Goal: Task Accomplishment & Management: Manage account settings

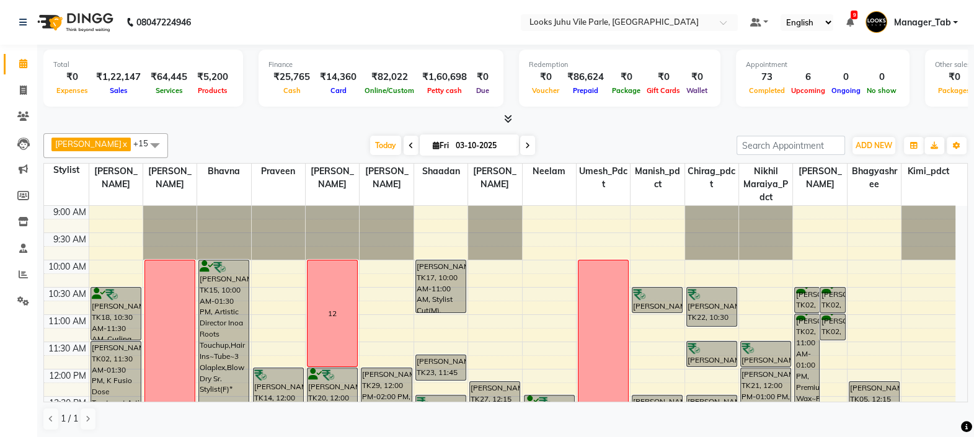
scroll to position [391, 0]
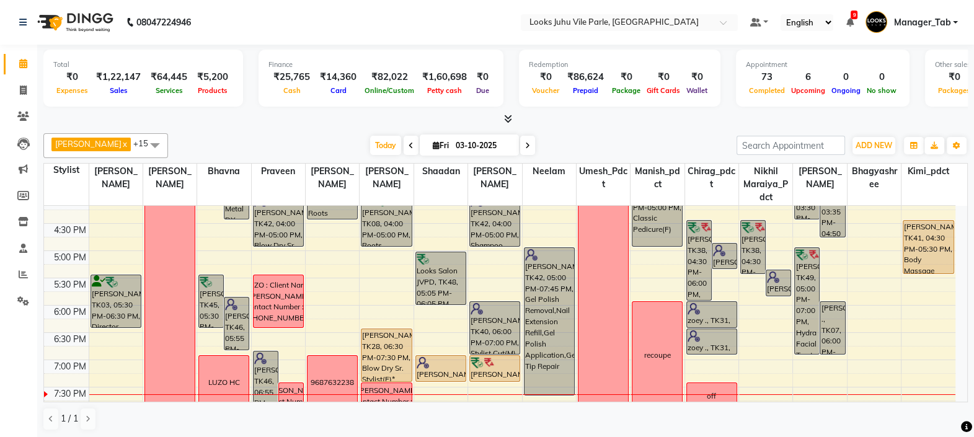
click at [948, 337] on td at bounding box center [522, 339] width 867 height 14
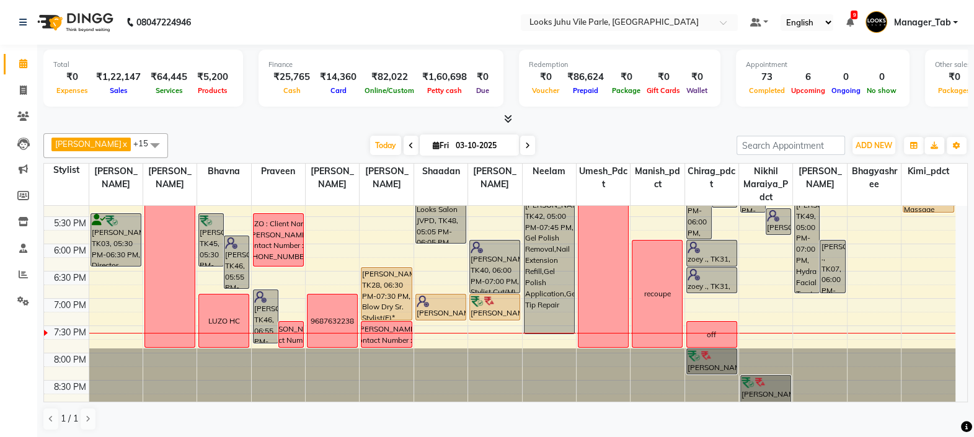
scroll to position [0, 0]
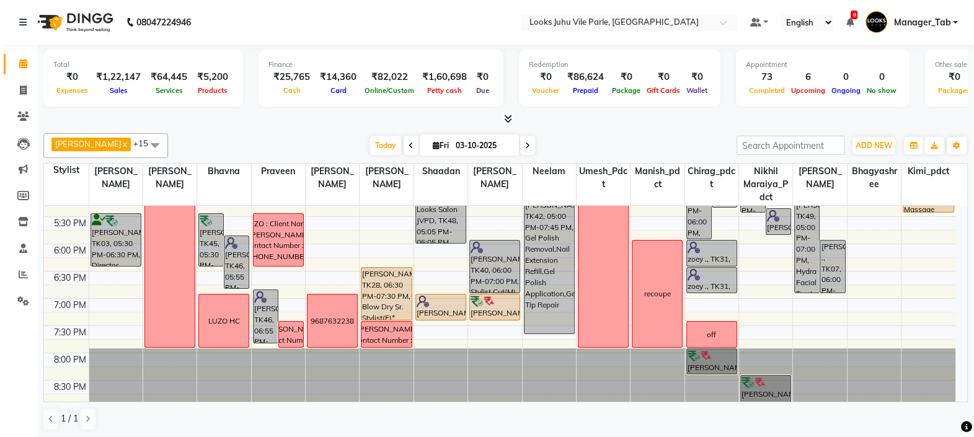
click at [143, 133] on span at bounding box center [155, 145] width 25 height 24
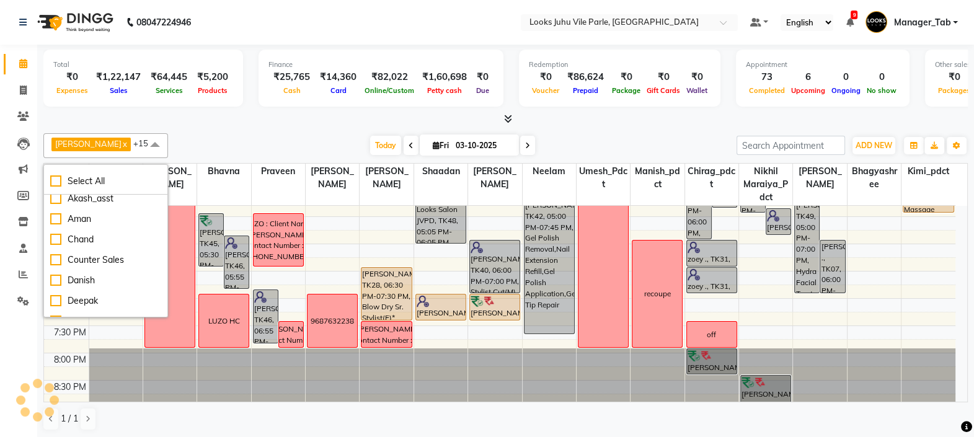
scroll to position [529, 0]
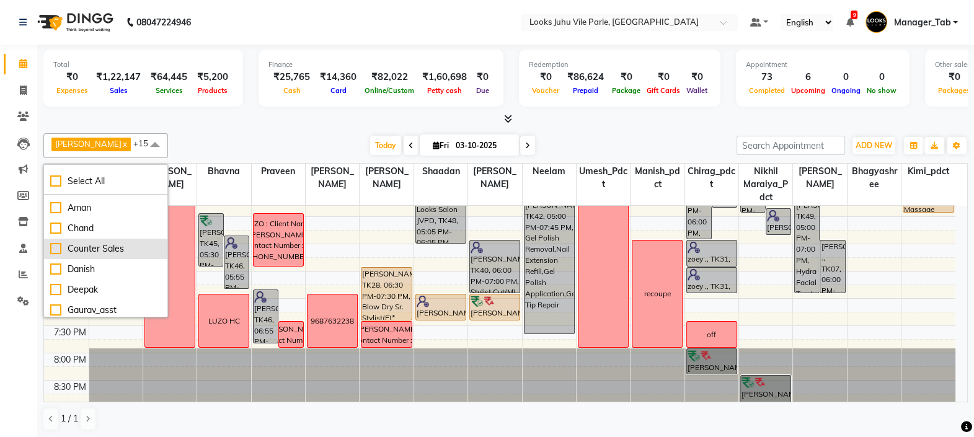
click at [81, 255] on div "Counter Sales" at bounding box center [105, 248] width 111 height 13
checkbox input "true"
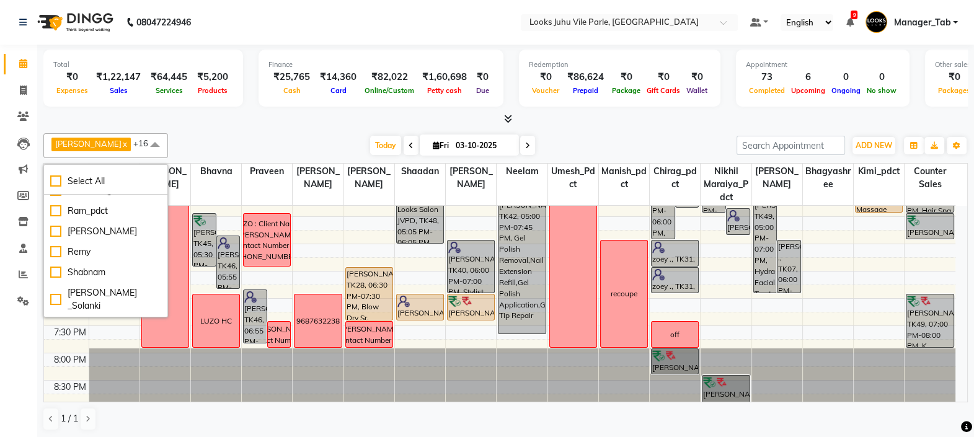
scroll to position [810, 0]
click at [188, 143] on div "[DATE] [DATE]" at bounding box center [452, 145] width 556 height 19
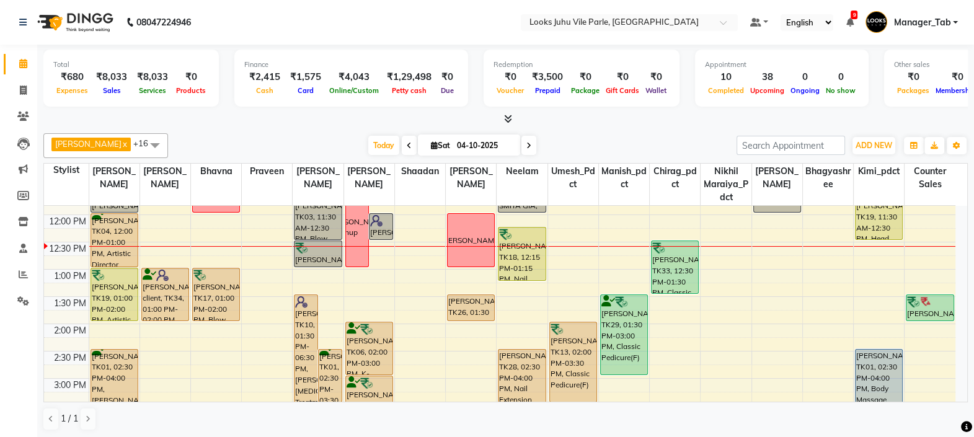
scroll to position [159, 0]
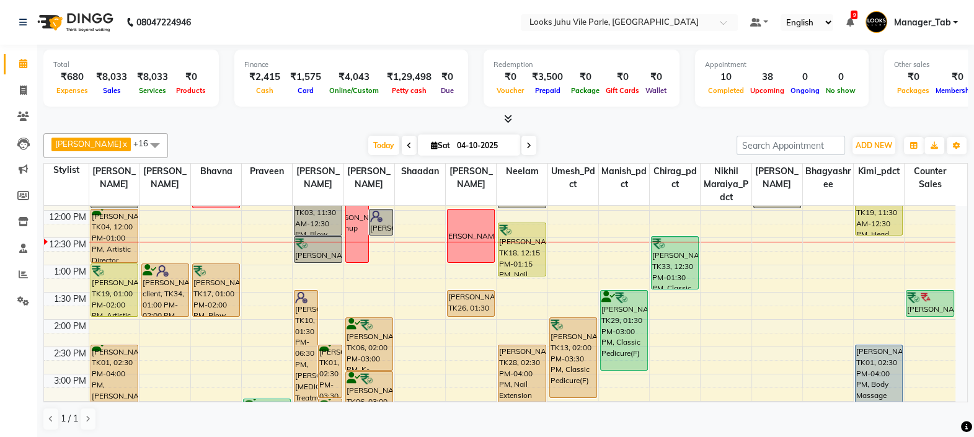
click at [969, 294] on div "Total ₹680 Expenses ₹8,033 Sales ₹8,033 Services ₹0 Products Finance ₹2,415 Cas…" at bounding box center [505, 242] width 937 height 394
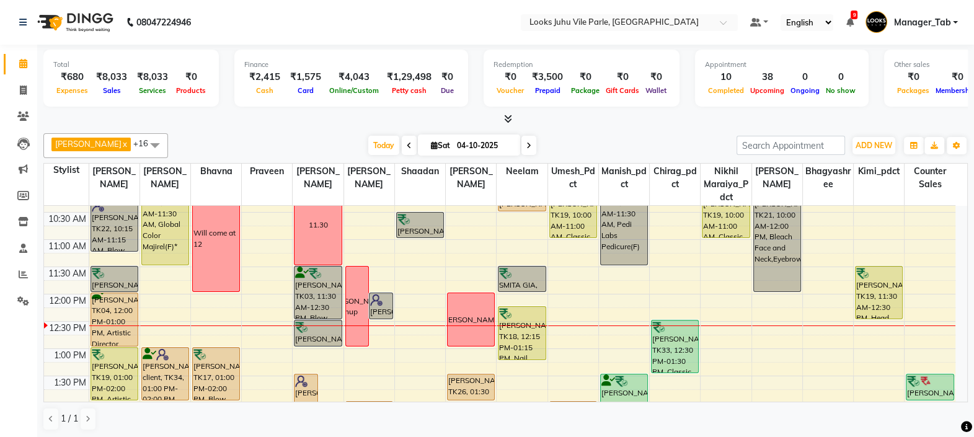
scroll to position [59, 0]
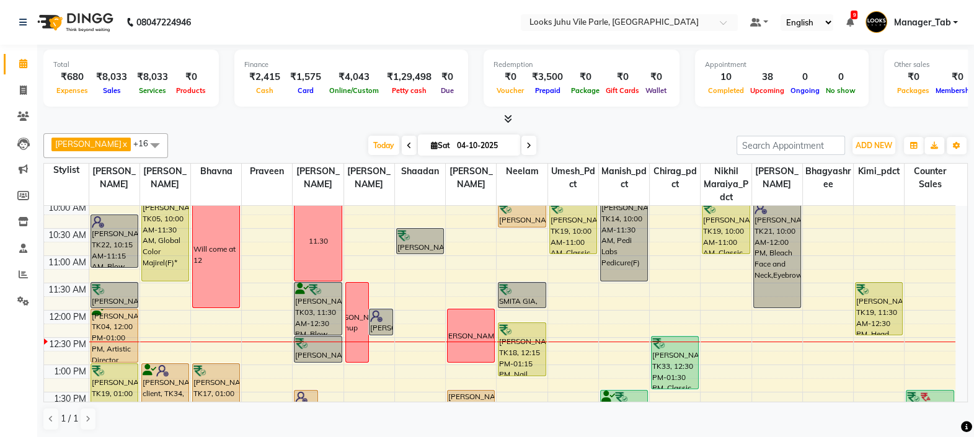
click at [112, 329] on div "ANKIT KHANDEL, TK04, 12:00 PM-01:00 PM, Artistic Director Cut(M)" at bounding box center [114, 335] width 46 height 53
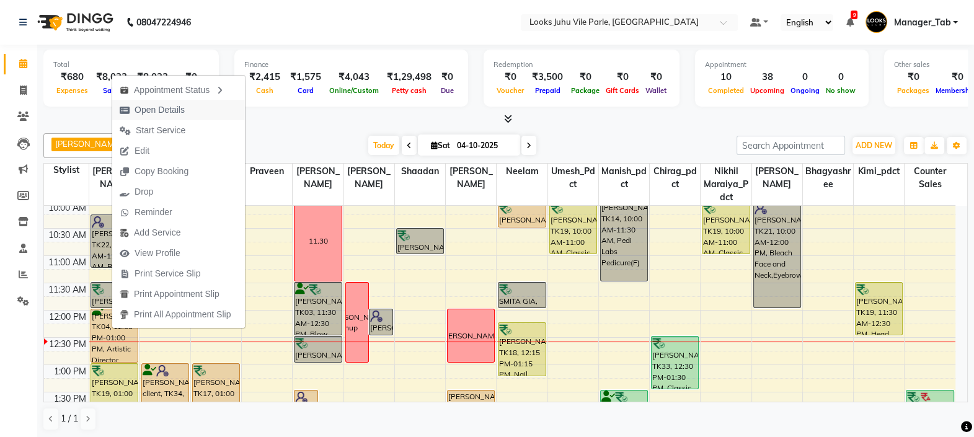
click at [160, 109] on span "Open Details" at bounding box center [160, 110] width 50 height 13
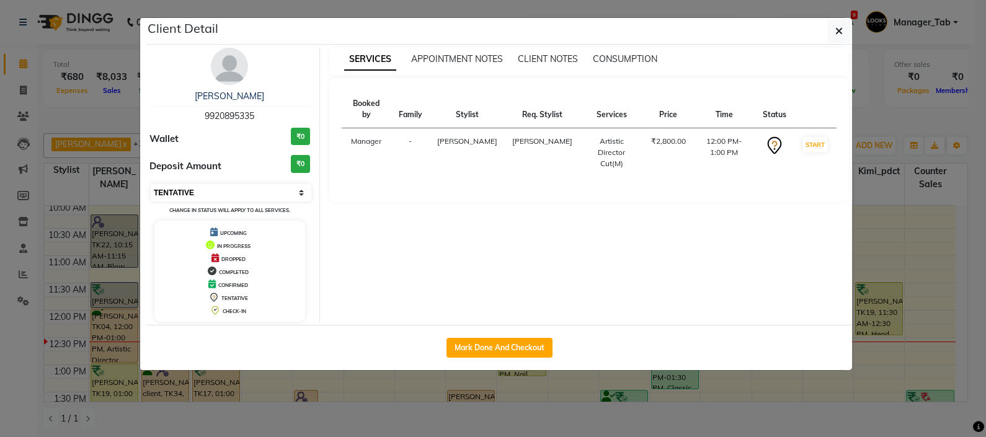
click at [236, 186] on select "Select IN SERVICE CONFIRMED TENTATIVE CHECK IN MARK DONE DROPPED UPCOMING" at bounding box center [231, 192] width 161 height 17
select select "8"
click at [151, 184] on select "Select IN SERVICE CONFIRMED TENTATIVE CHECK IN MARK DONE DROPPED UPCOMING" at bounding box center [231, 192] width 161 height 17
click at [834, 33] on button "button" at bounding box center [839, 31] width 24 height 24
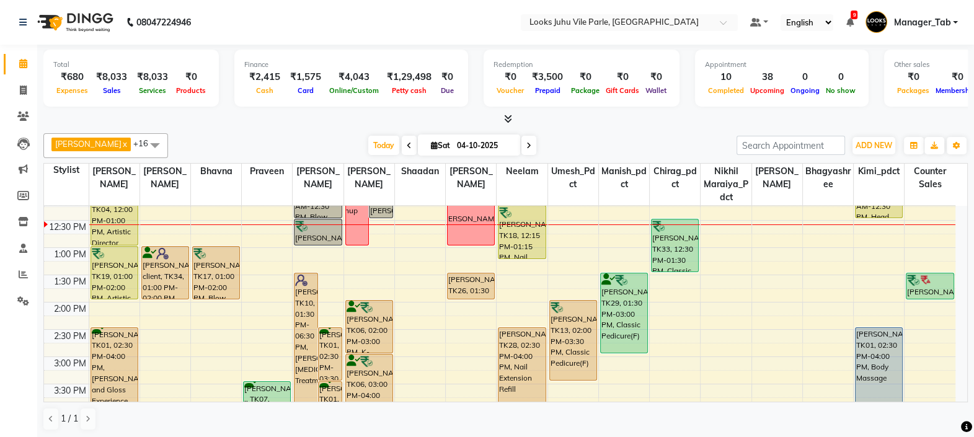
scroll to position [100, 0]
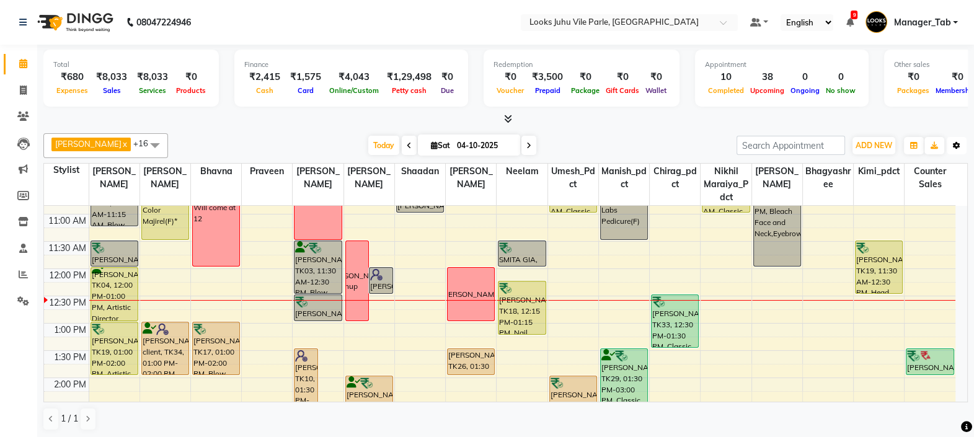
click at [958, 144] on icon "button" at bounding box center [956, 145] width 7 height 7
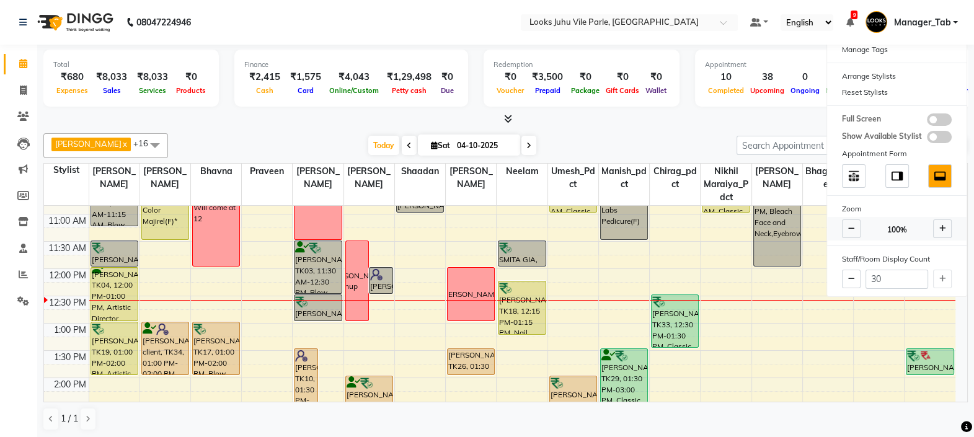
click at [849, 229] on icon at bounding box center [851, 228] width 7 height 7
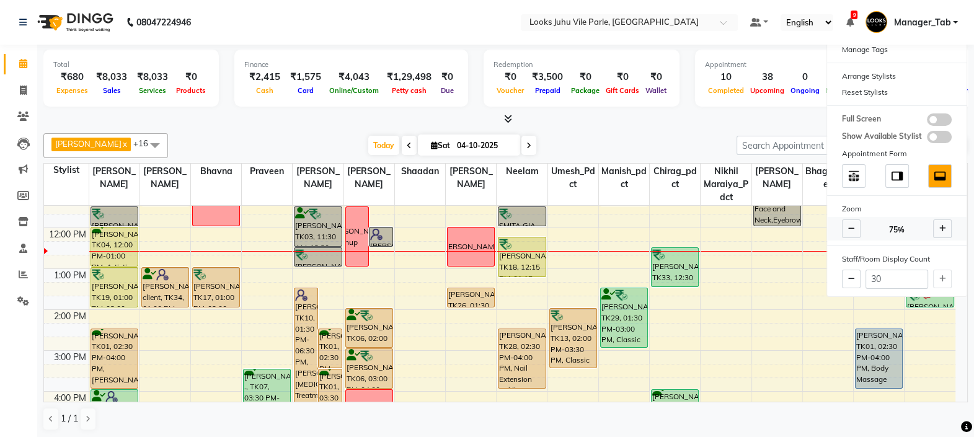
click at [844, 228] on span at bounding box center [851, 228] width 19 height 19
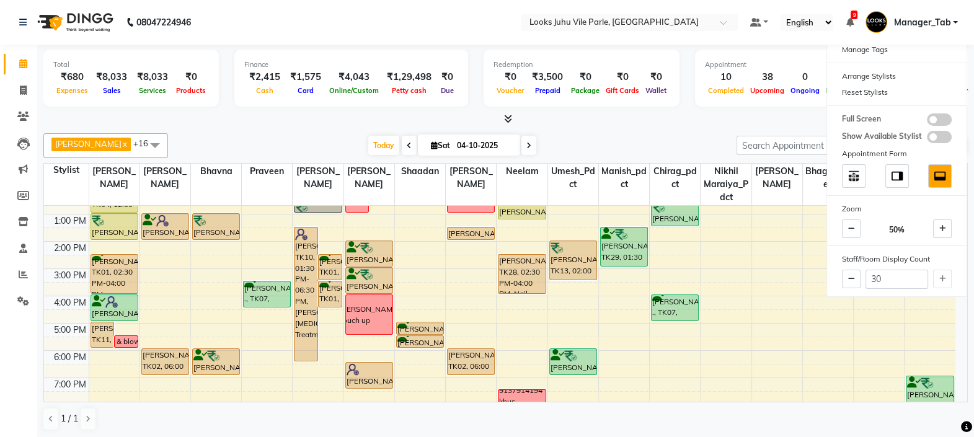
click at [667, 133] on div "Paras Sharma x Fareed Malik x Nadeem x Prajakta x Shaadan x Zeeshan x Neelam x …" at bounding box center [505, 145] width 924 height 25
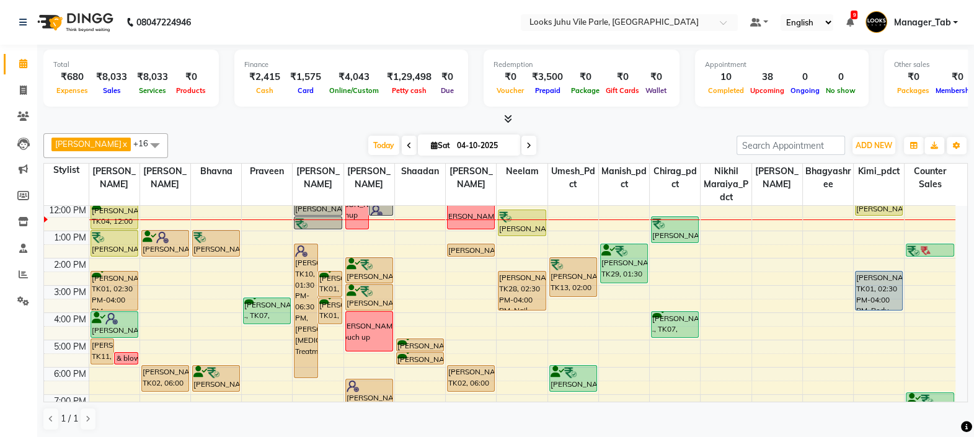
scroll to position [63, 0]
